Goal: Book appointment/travel/reservation

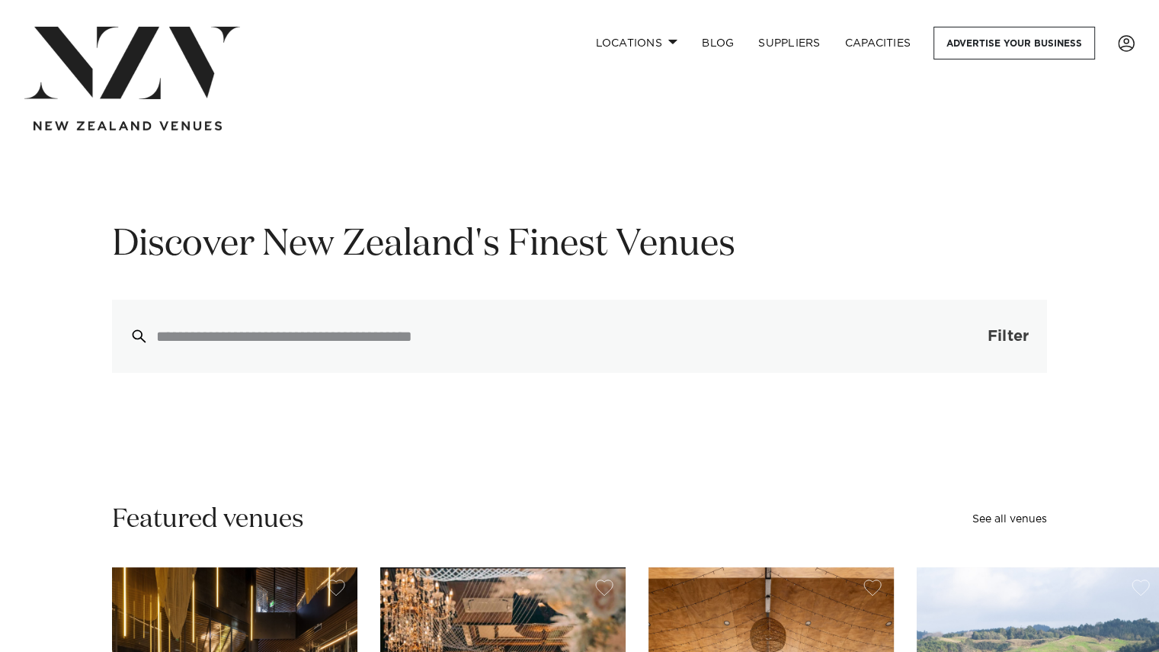
click at [1018, 329] on span "Filter" at bounding box center [1008, 336] width 41 height 15
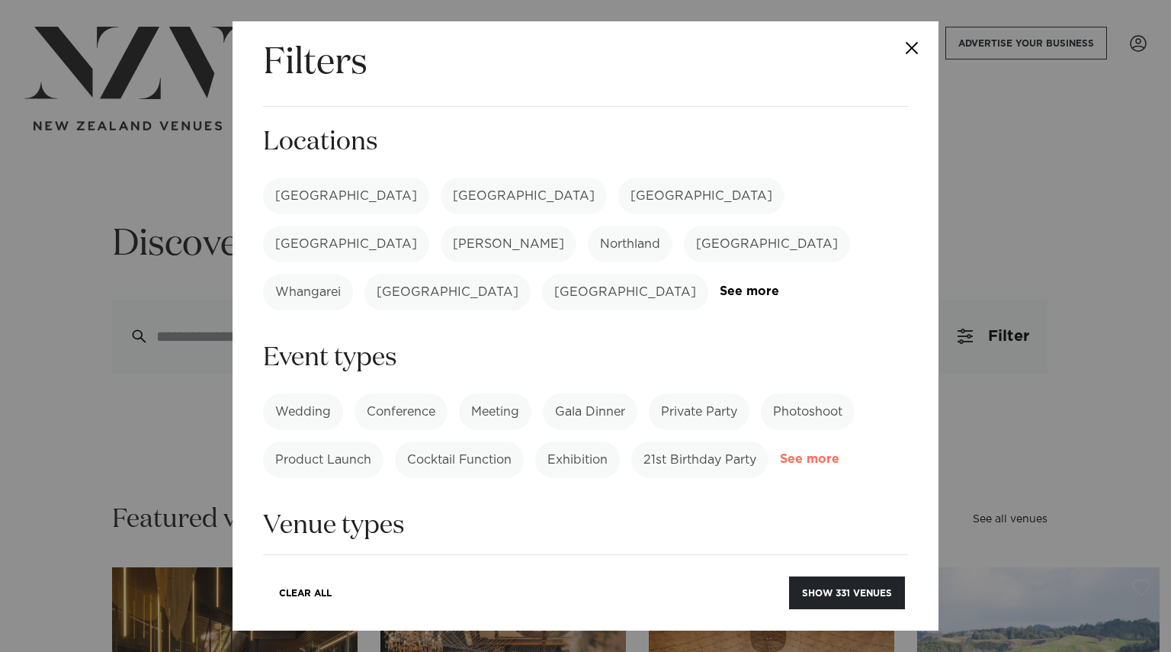
click at [780, 453] on link "See more" at bounding box center [839, 459] width 119 height 13
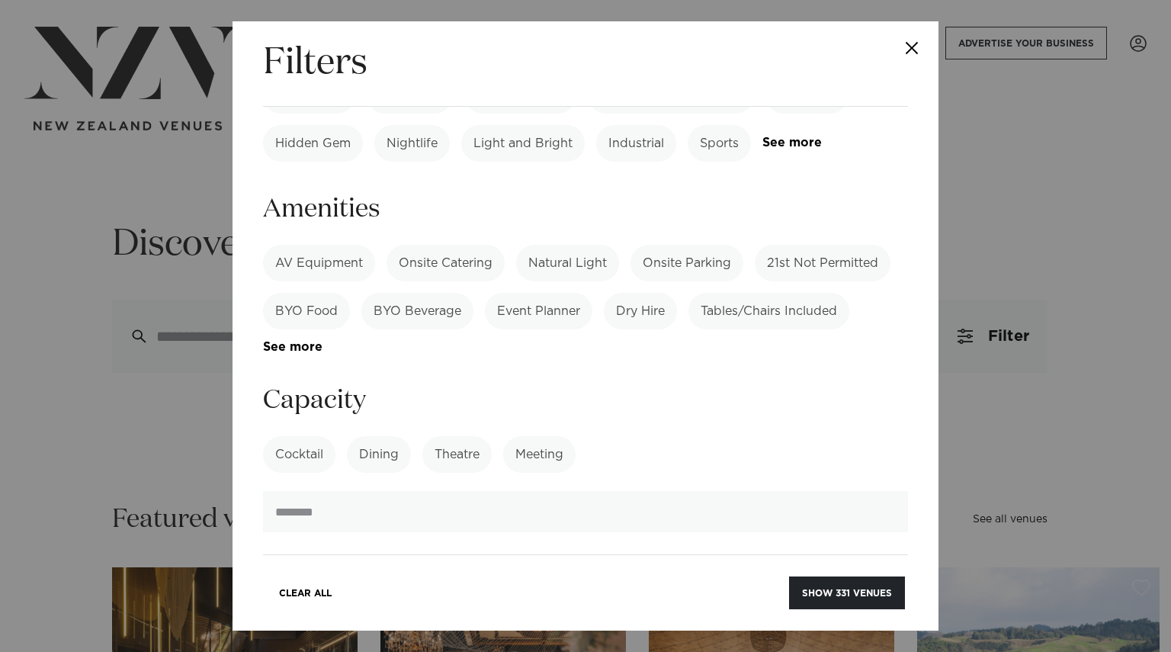
scroll to position [686, 0]
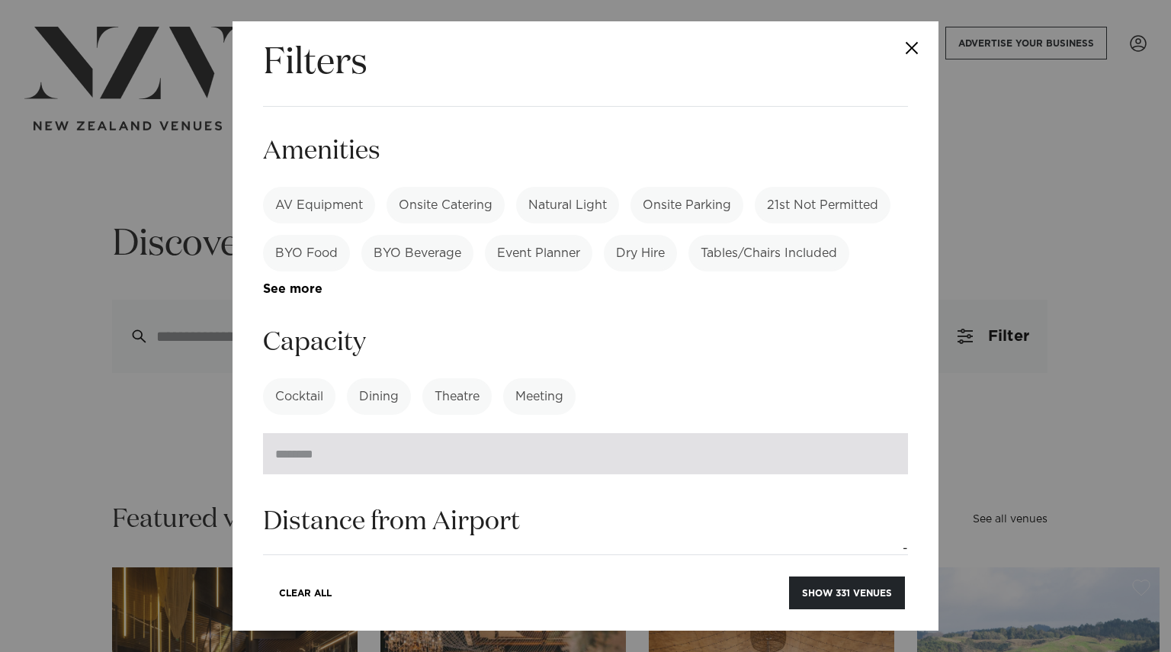
click at [349, 433] on input "number" at bounding box center [585, 453] width 645 height 41
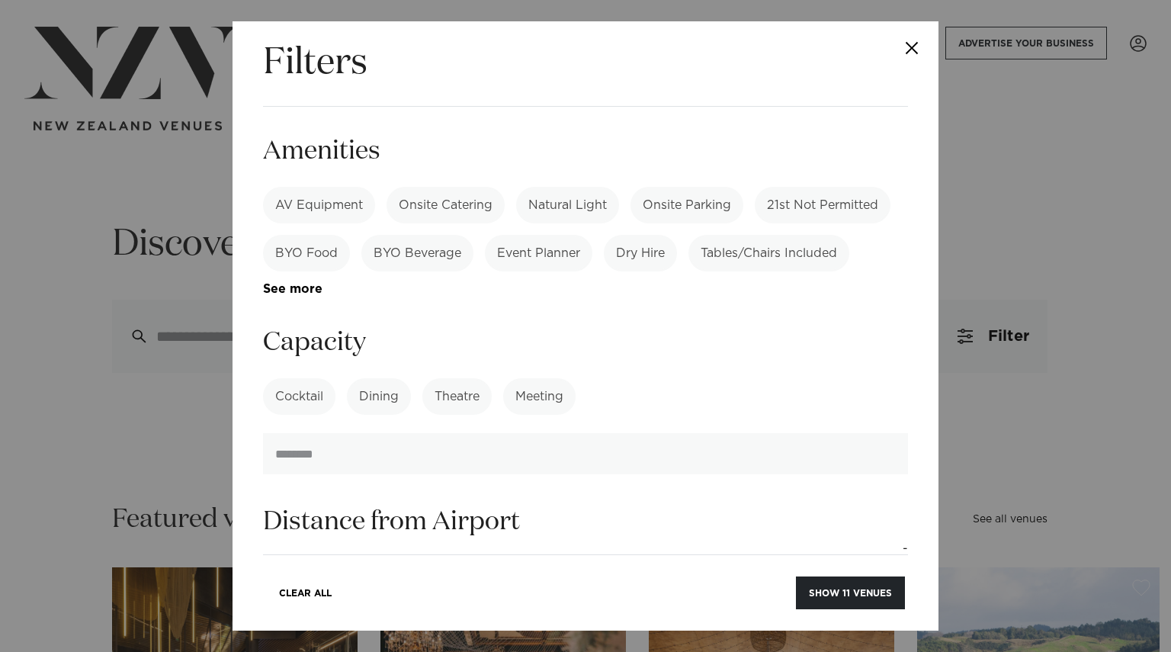
type input "***"
click at [720, 378] on div "Cocktail Dining Theatre Meeting See more" at bounding box center [585, 396] width 645 height 37
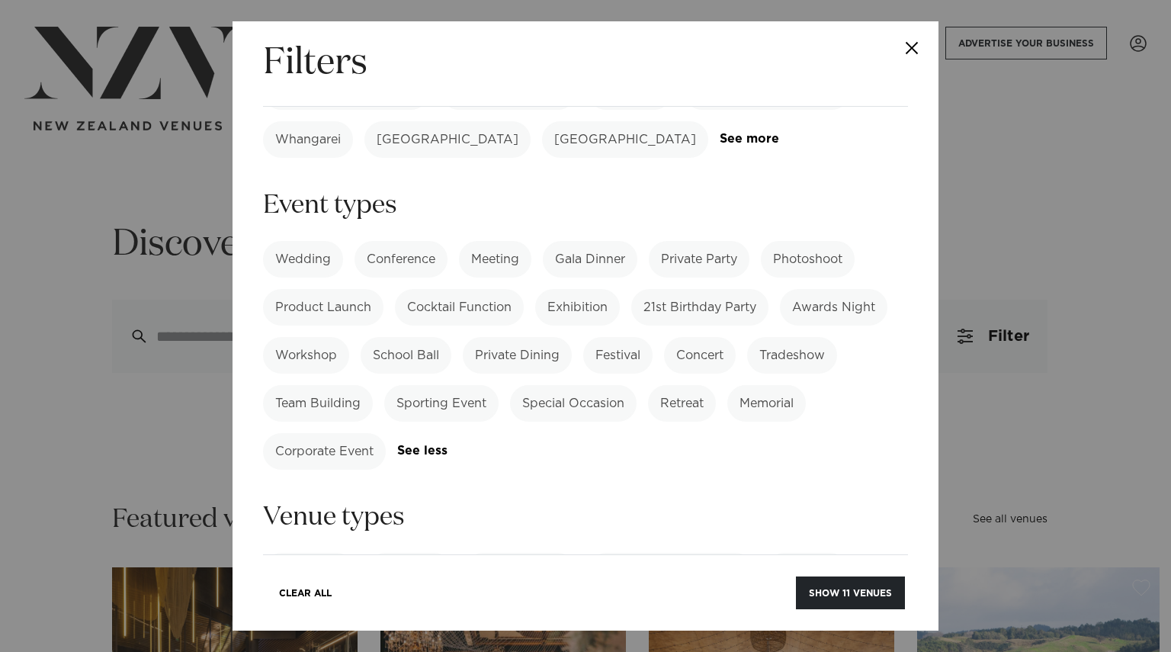
scroll to position [0, 0]
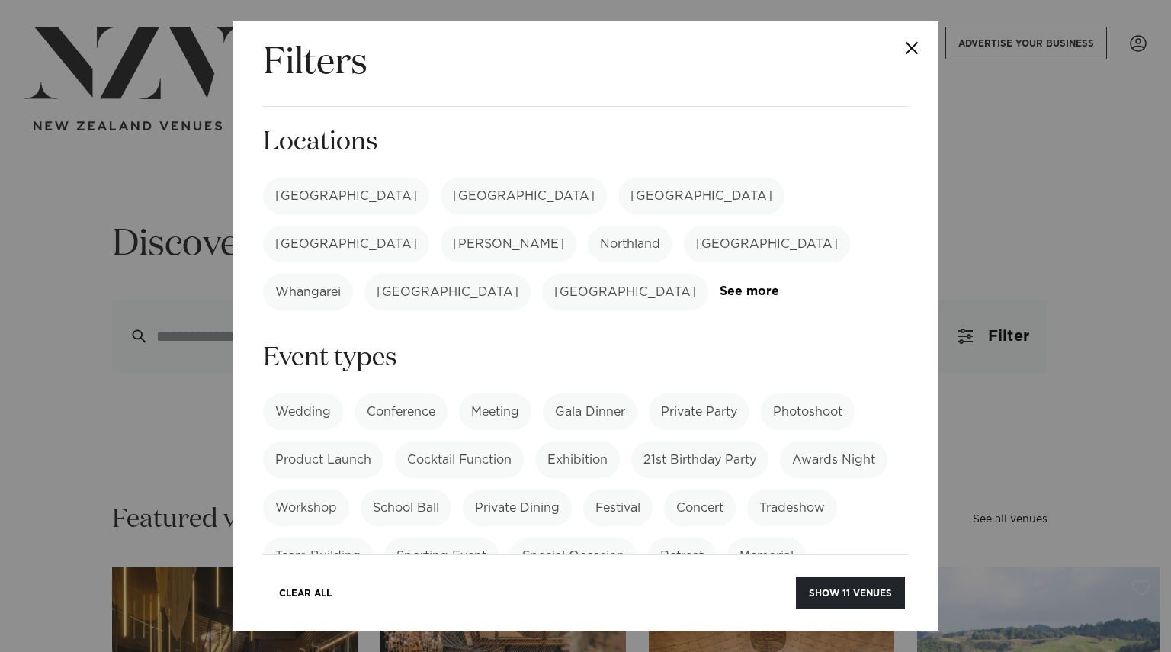
click at [313, 193] on label "[GEOGRAPHIC_DATA]" at bounding box center [346, 196] width 166 height 37
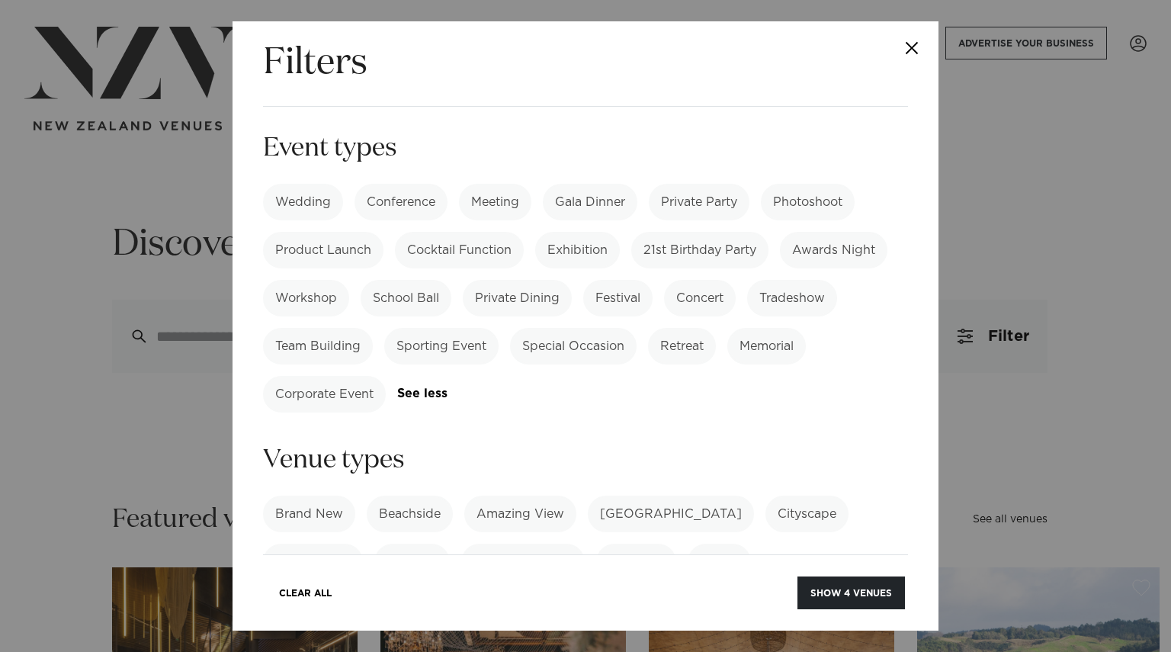
scroll to position [534, 0]
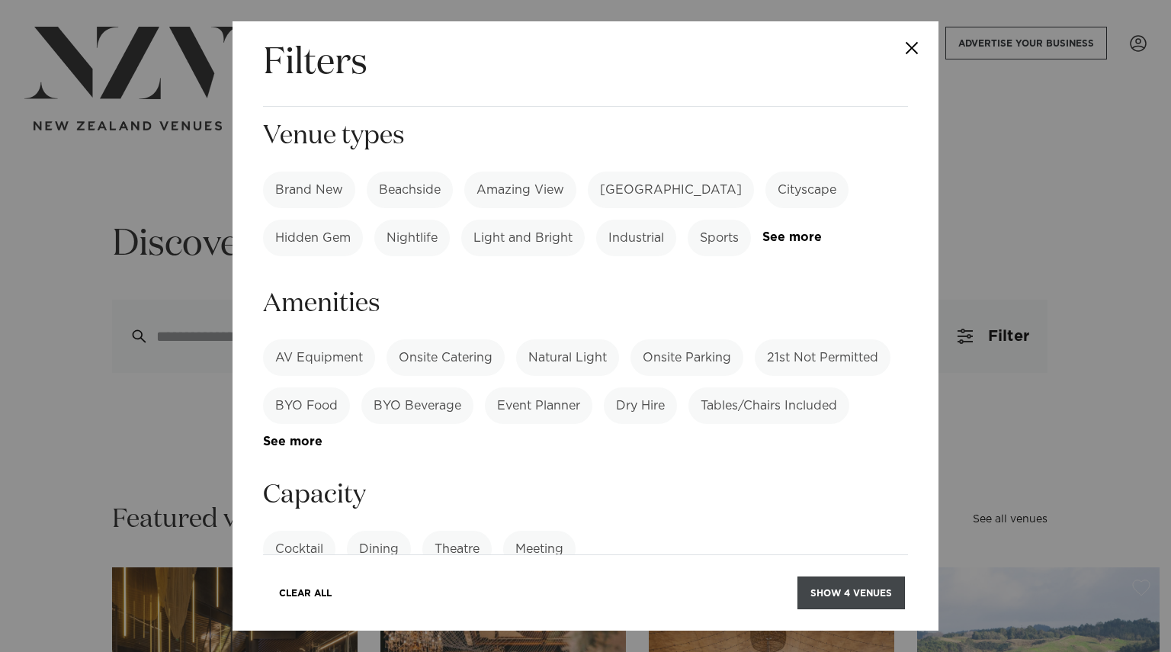
click at [850, 595] on button "Show 4 venues" at bounding box center [850, 592] width 107 height 33
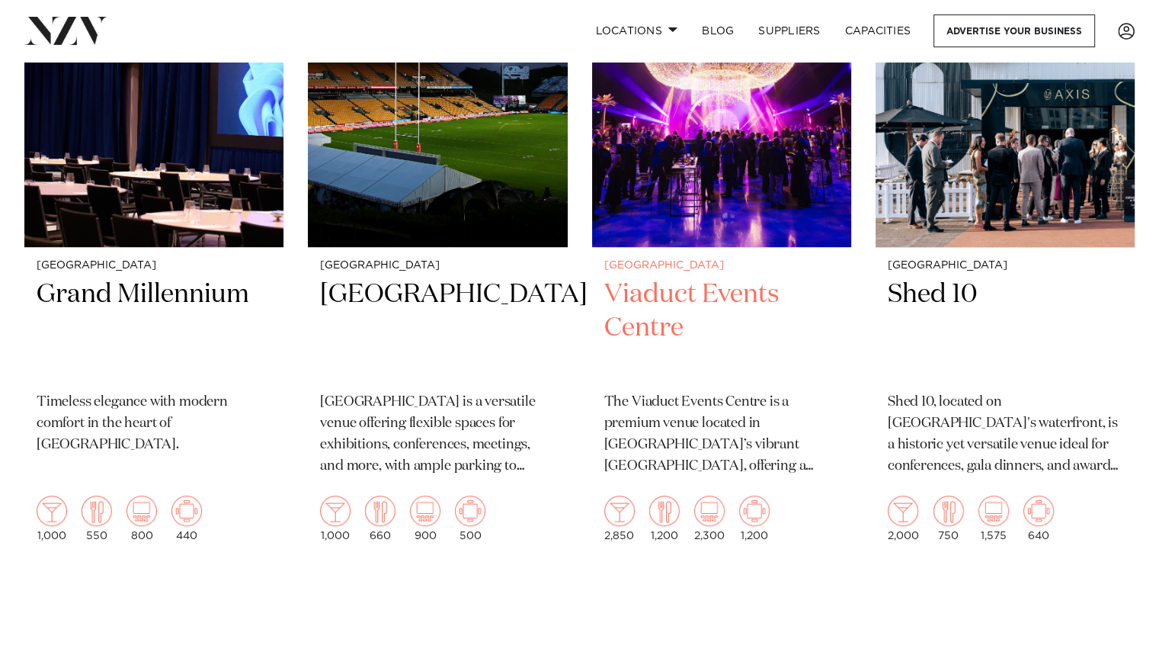
scroll to position [534, 0]
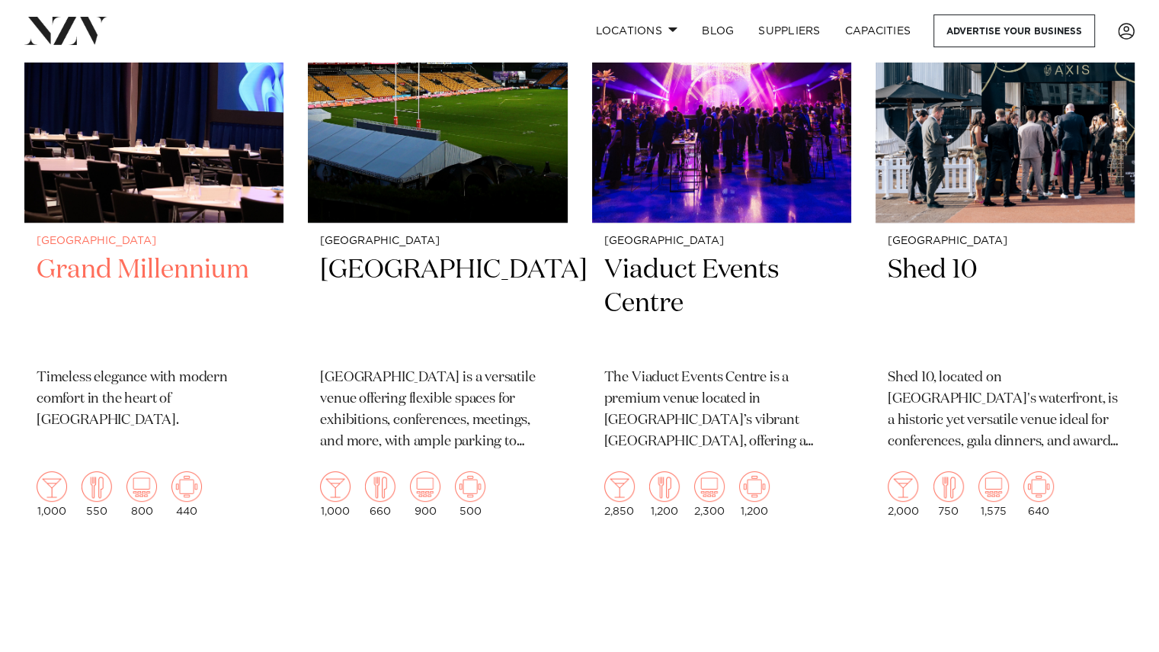
click at [79, 268] on h2 "Grand Millennium" at bounding box center [154, 304] width 235 height 103
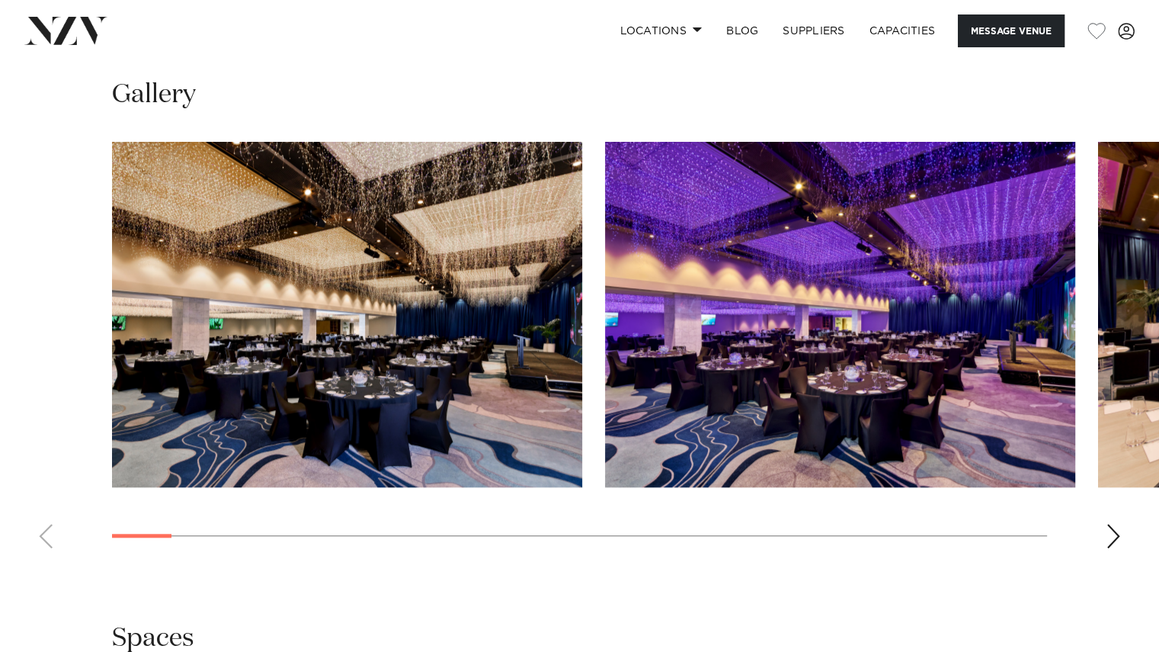
scroll to position [1448, 0]
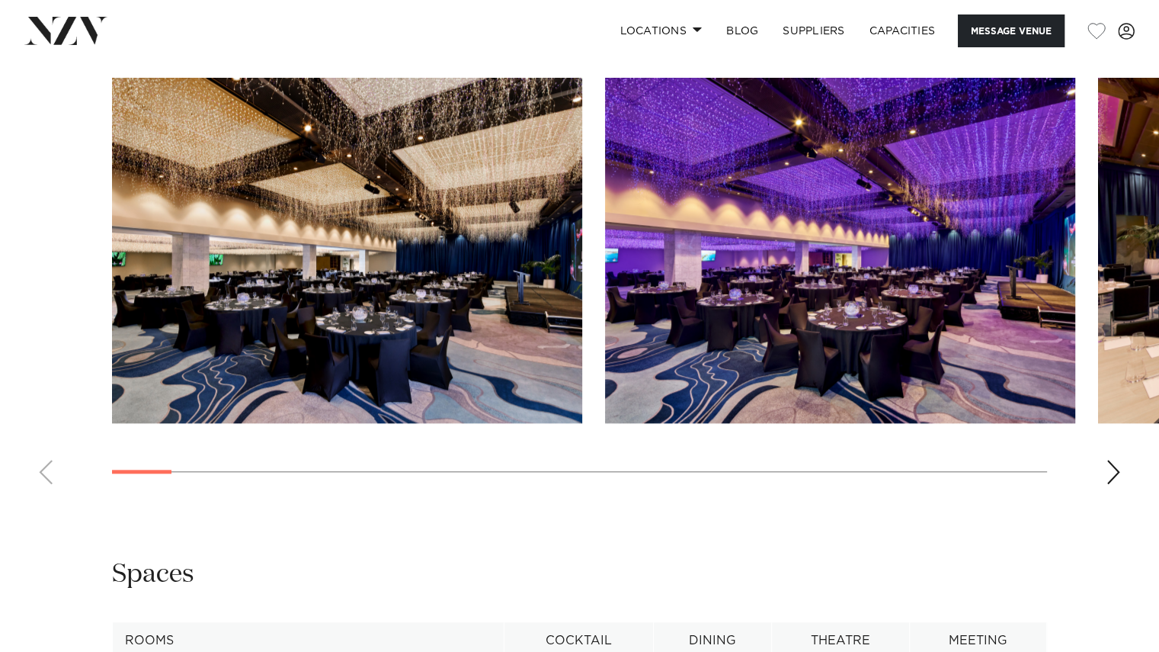
click at [1116, 479] on div "Next slide" at bounding box center [1113, 472] width 15 height 24
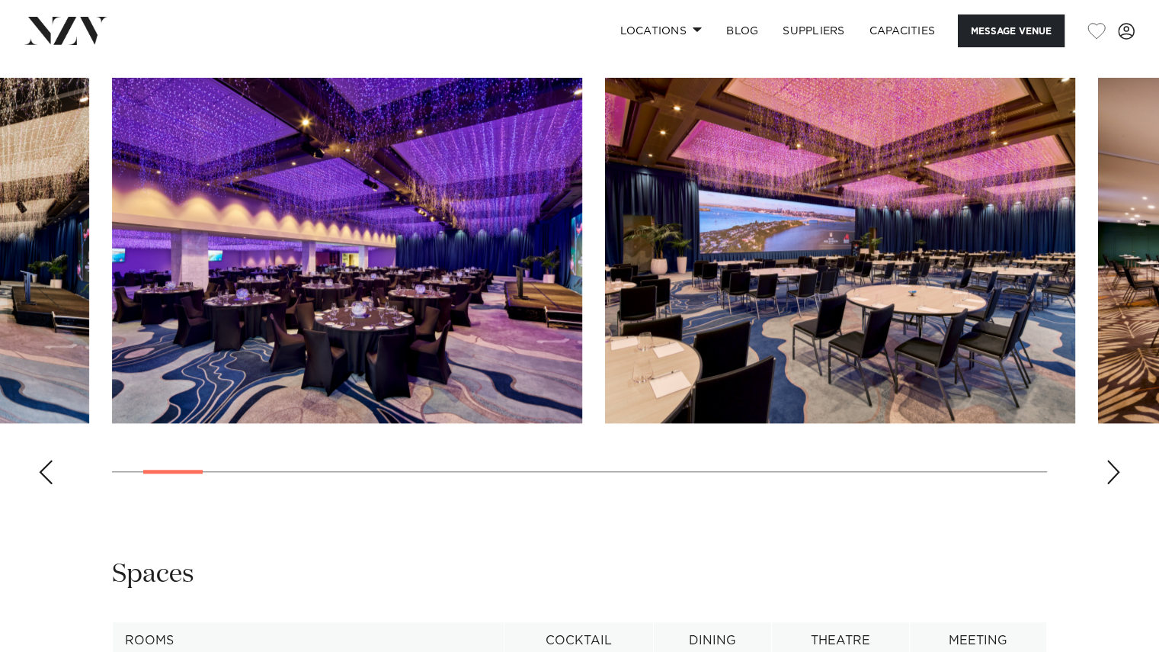
click at [1116, 479] on div "Next slide" at bounding box center [1113, 472] width 15 height 24
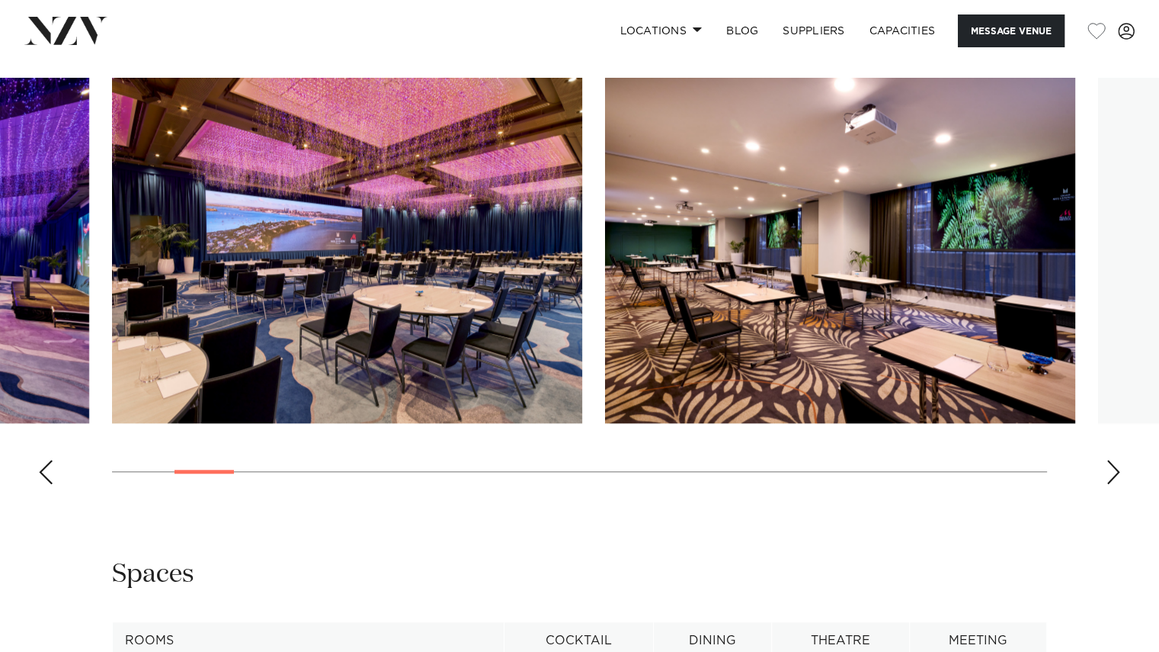
click at [1116, 479] on div "Next slide" at bounding box center [1113, 472] width 15 height 24
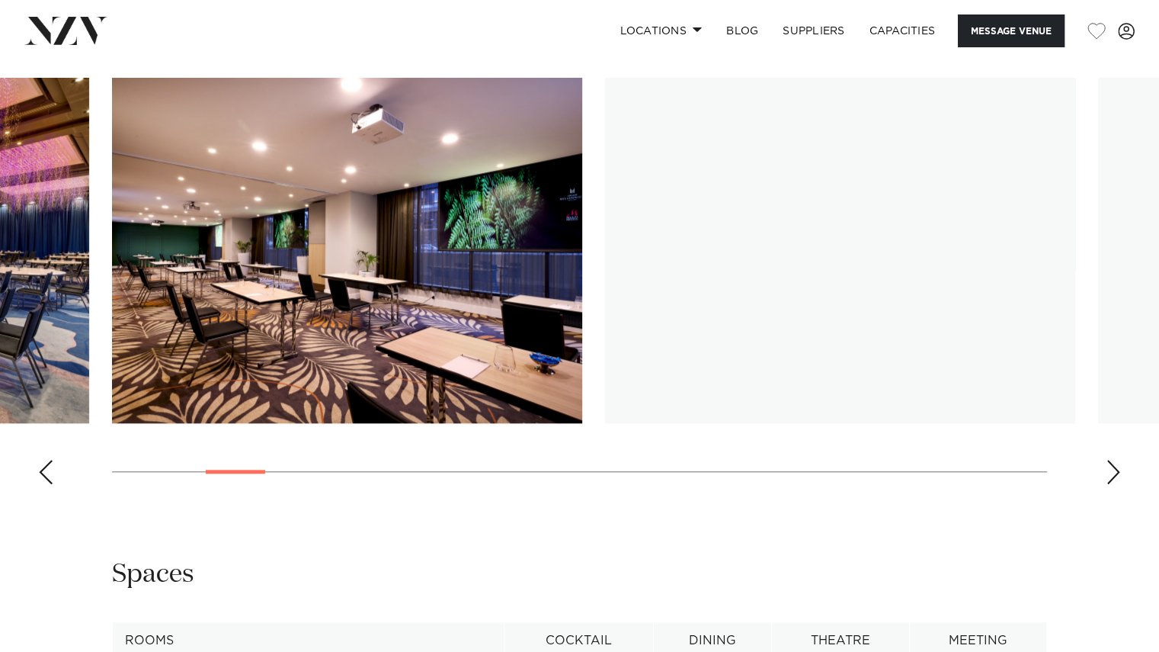
click at [1116, 479] on div "Next slide" at bounding box center [1113, 472] width 15 height 24
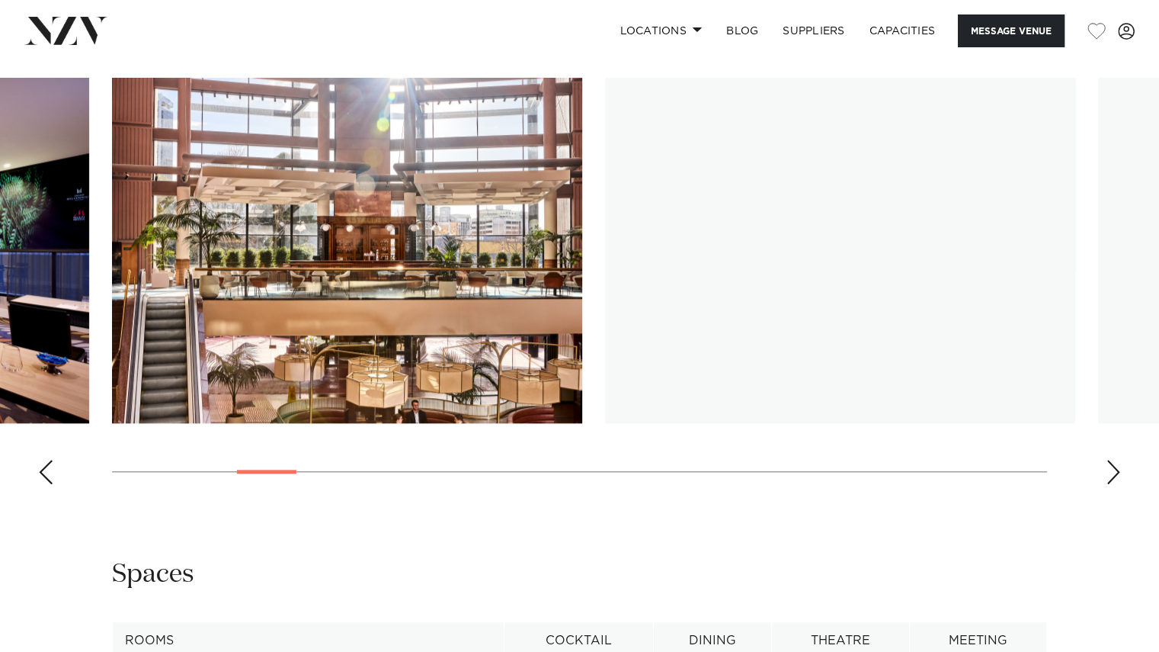
click at [1116, 479] on div "Next slide" at bounding box center [1113, 472] width 15 height 24
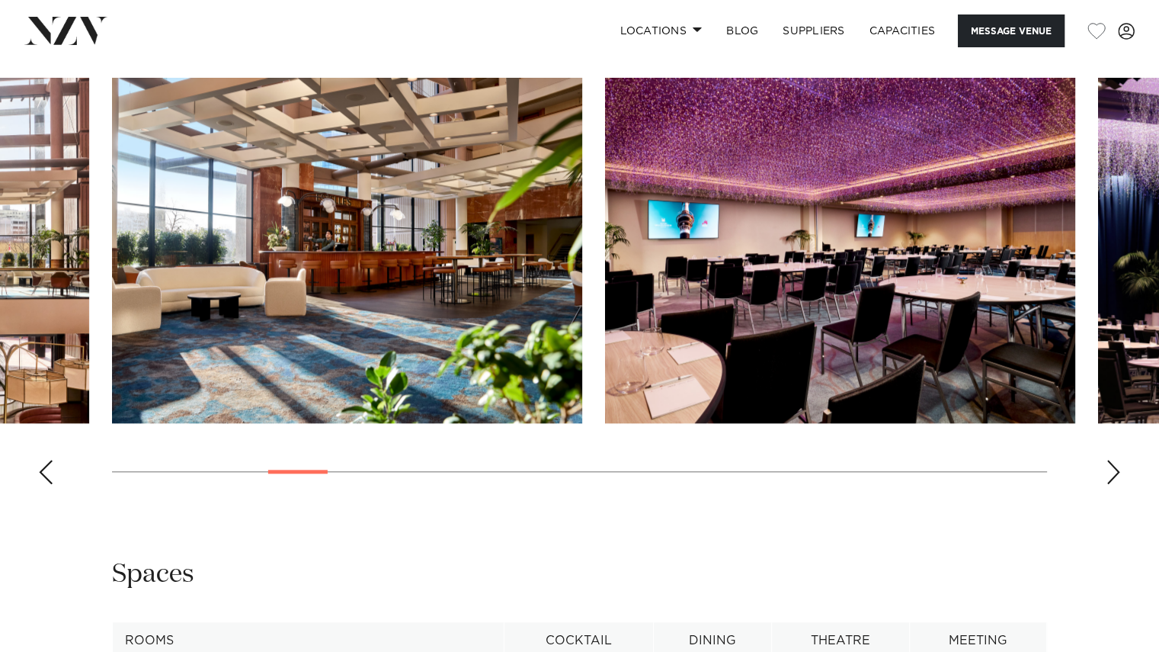
click at [43, 468] on div "Previous slide" at bounding box center [45, 472] width 15 height 24
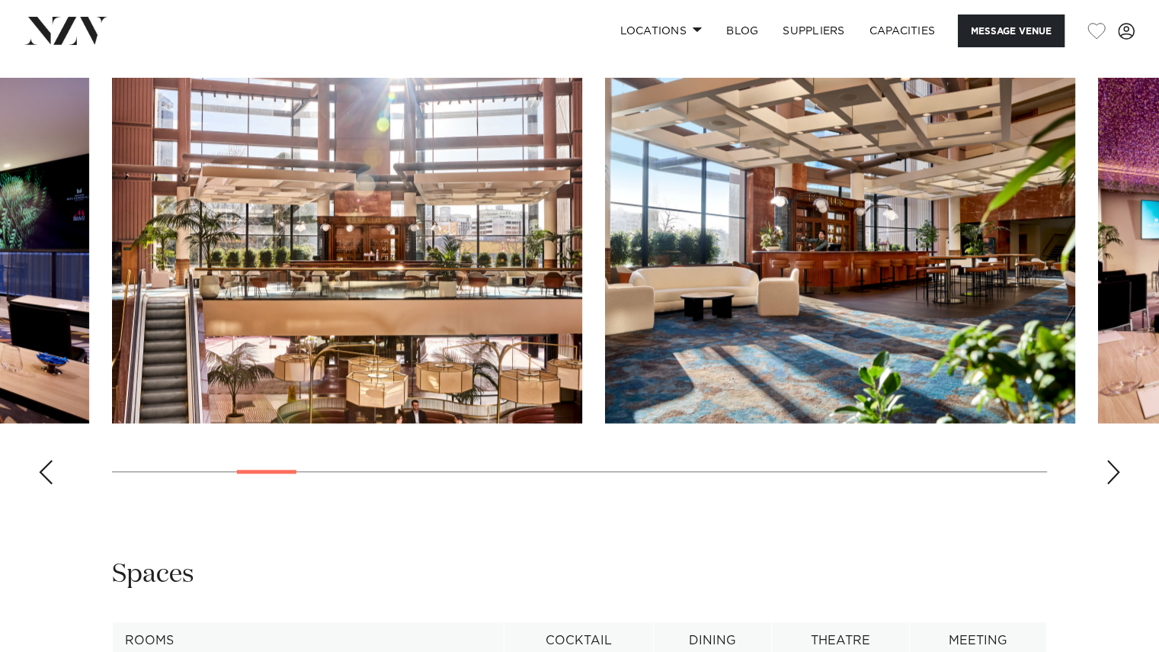
click at [43, 468] on div "Previous slide" at bounding box center [45, 472] width 15 height 24
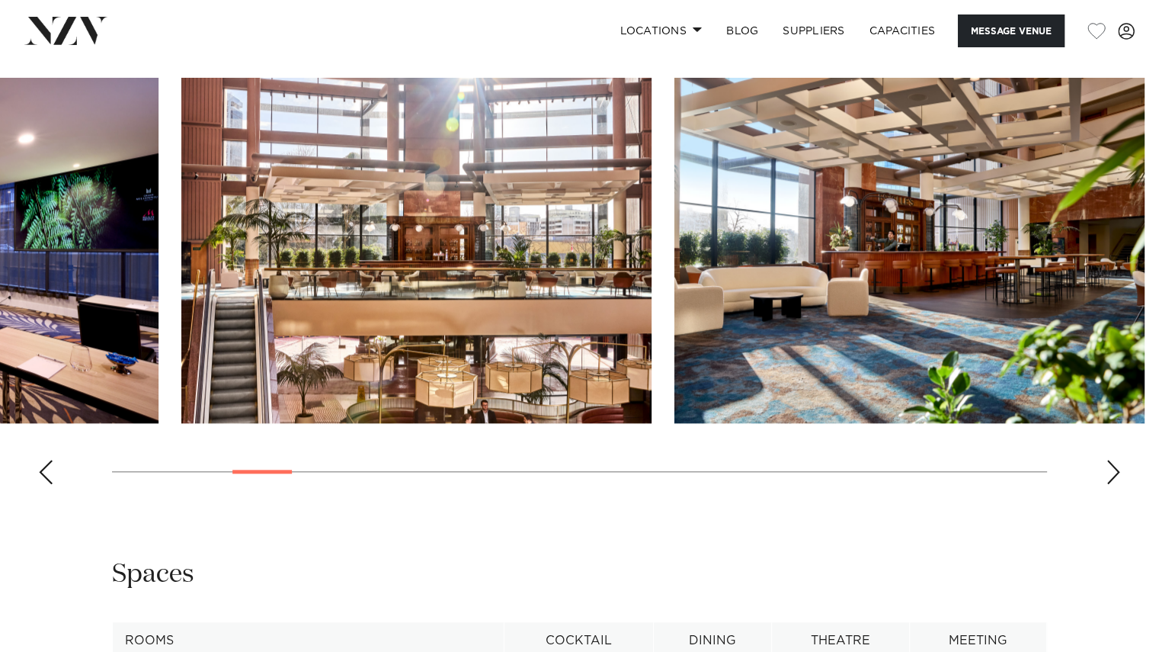
click at [0, 460] on swiper-container at bounding box center [579, 287] width 1159 height 418
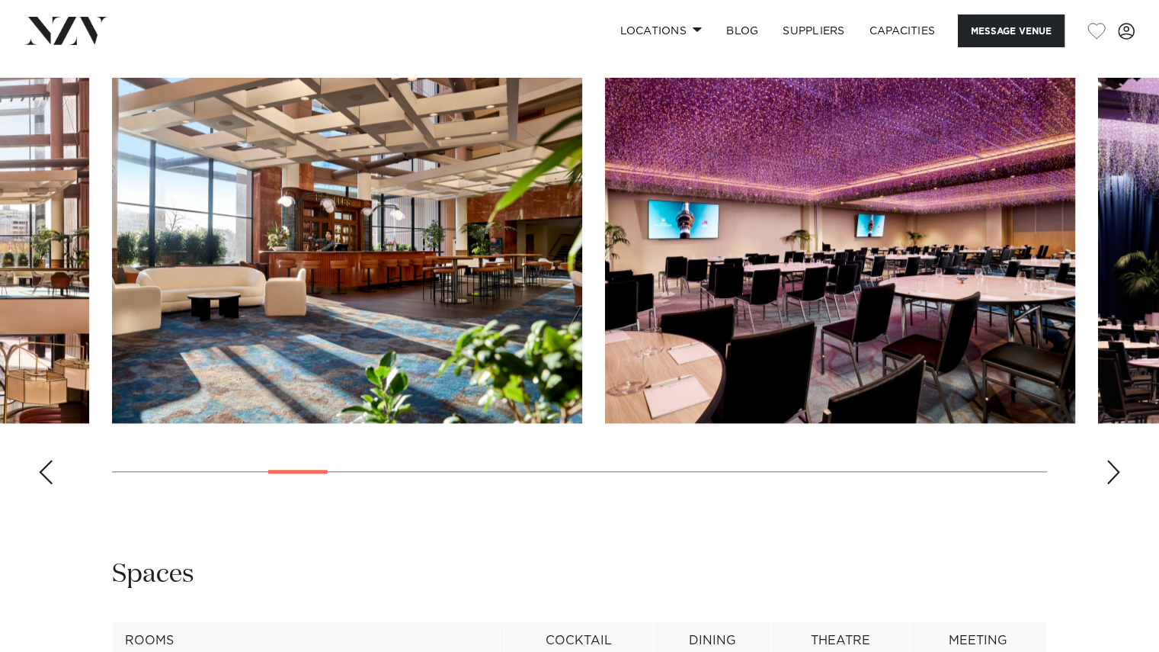
click at [605, 383] on img "7 / 30" at bounding box center [840, 250] width 470 height 345
